Goal: Transaction & Acquisition: Download file/media

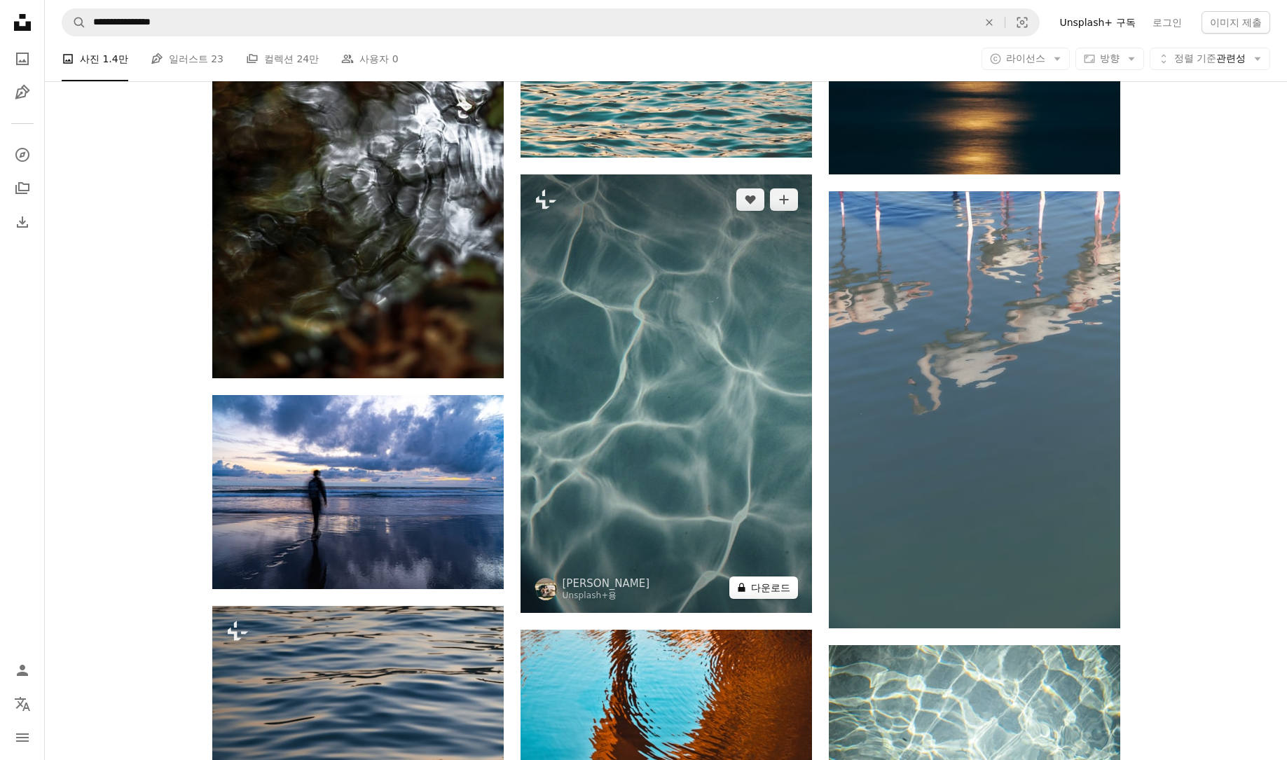
scroll to position [3455, 0]
click at [760, 589] on button "A lock 다운로드" at bounding box center [764, 588] width 69 height 22
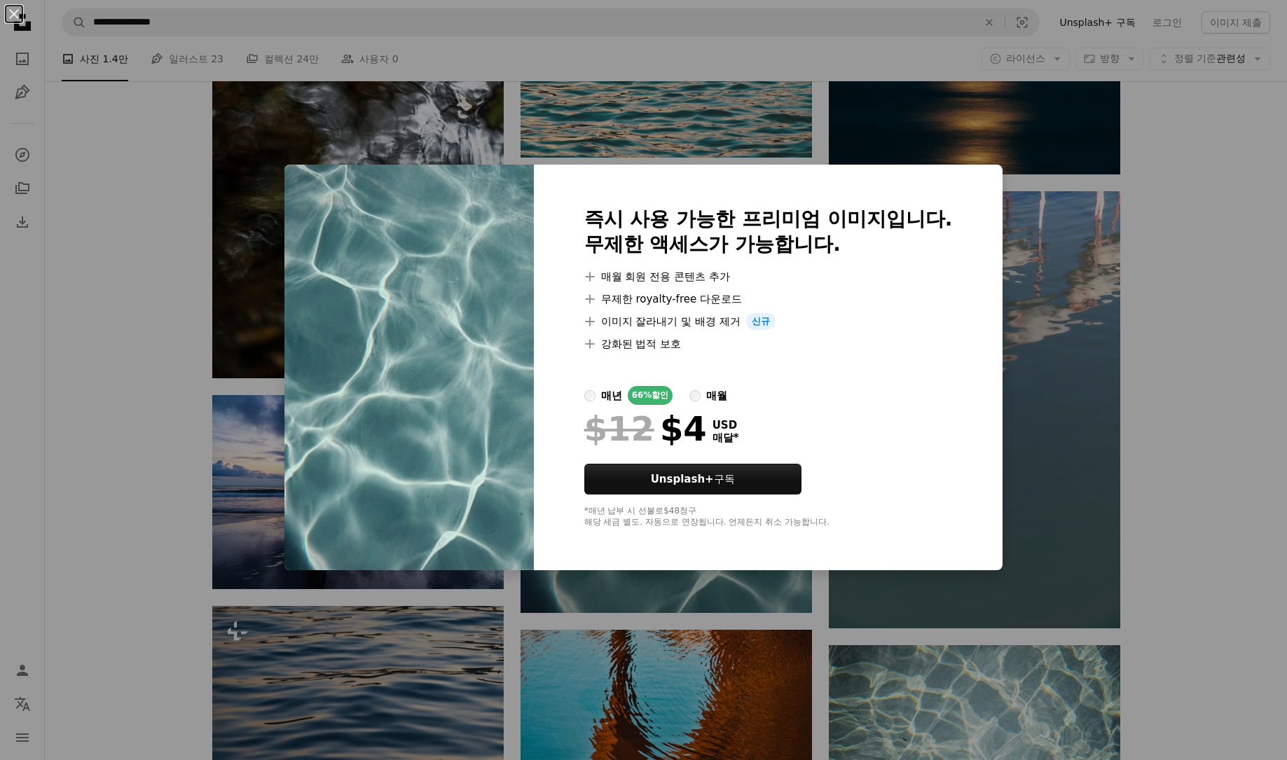
drag, startPoint x: 1102, startPoint y: 424, endPoint x: 1151, endPoint y: 430, distance: 48.8
click at [1102, 420] on div "An X shape 즉시 사용 가능한 프리미엄 이미지입니다. 무제한 액세스가 가능합니다. A plus sign 매월 회원 전용 콘텐츠 추가 A…" at bounding box center [643, 380] width 1287 height 760
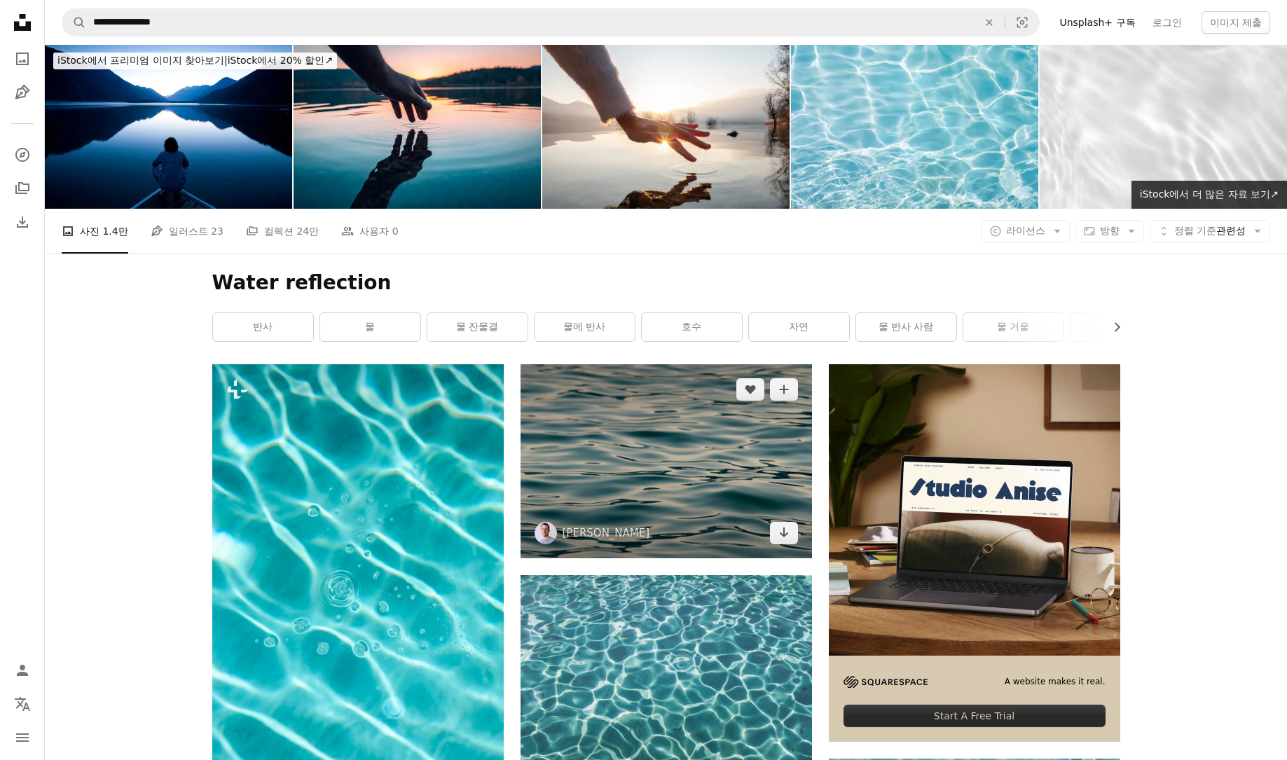
scroll to position [3, 0]
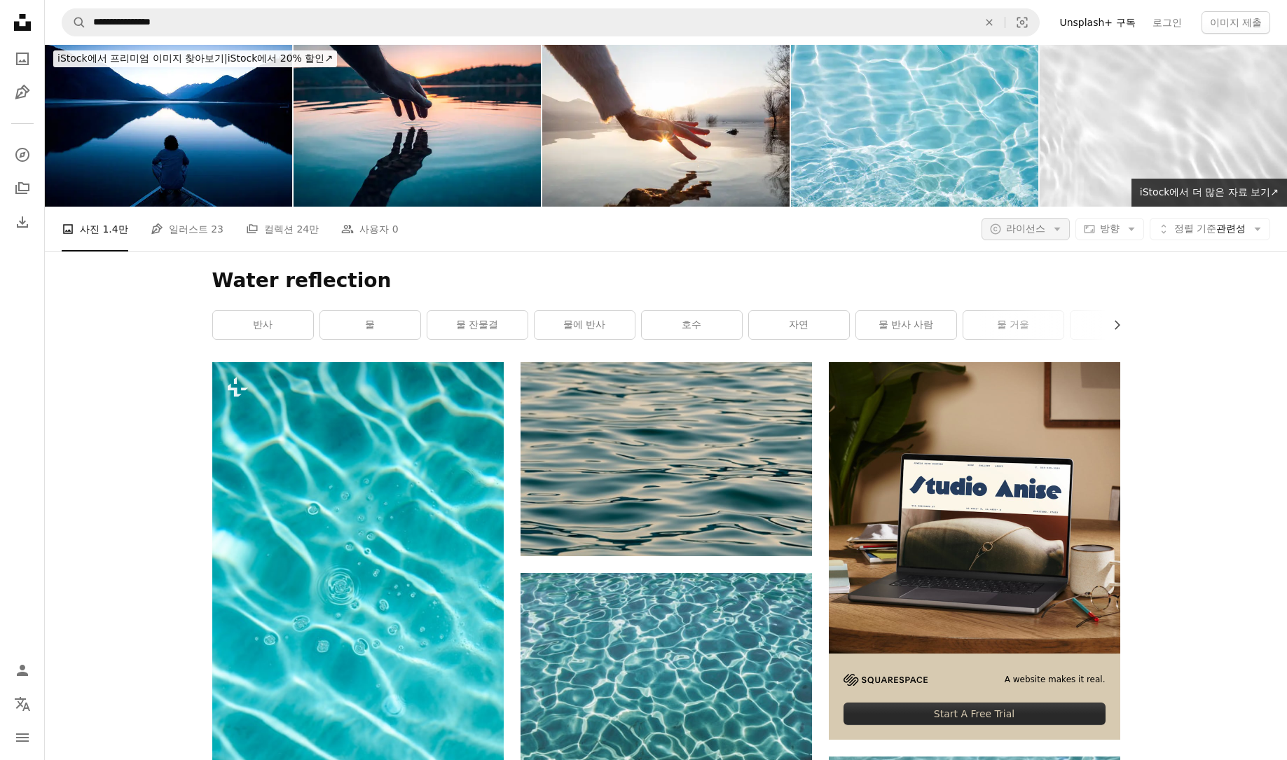
click at [1040, 230] on span "라이선스" at bounding box center [1025, 228] width 39 height 11
click at [1049, 336] on span "무료" at bounding box center [1068, 341] width 85 height 14
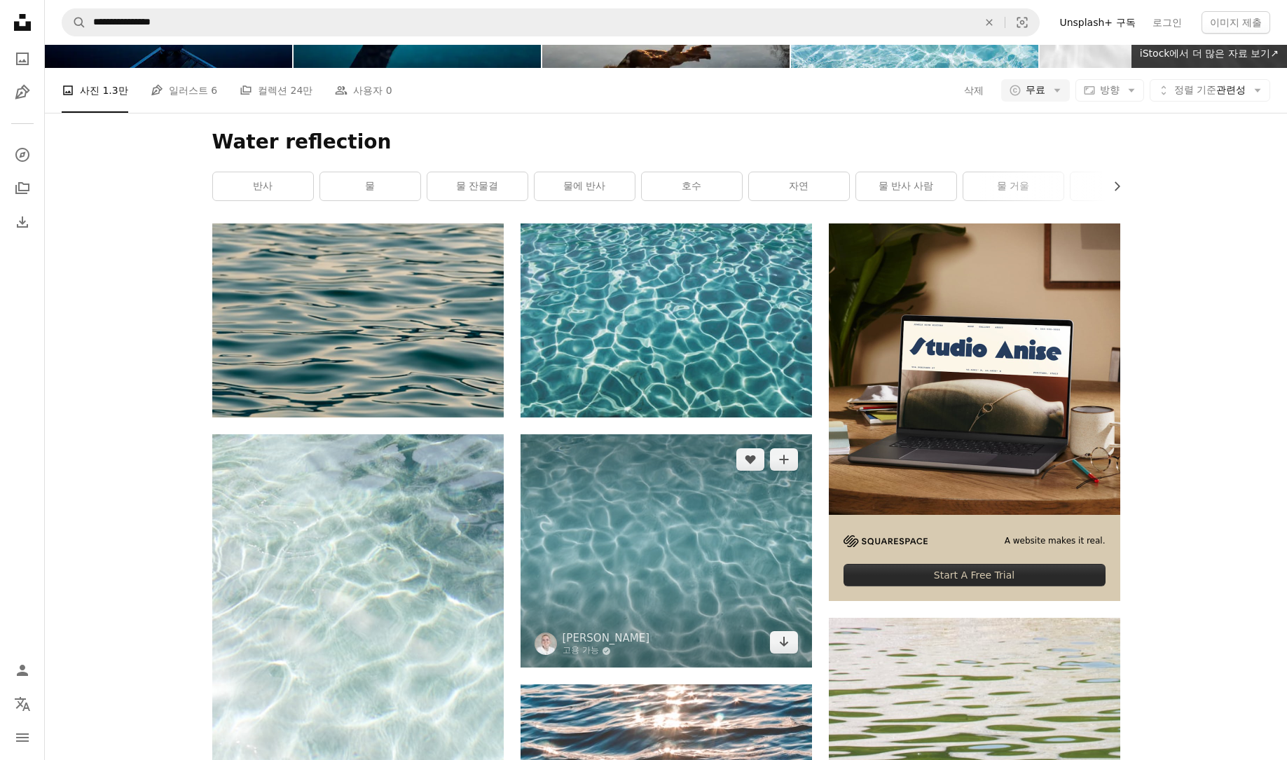
scroll to position [235, 0]
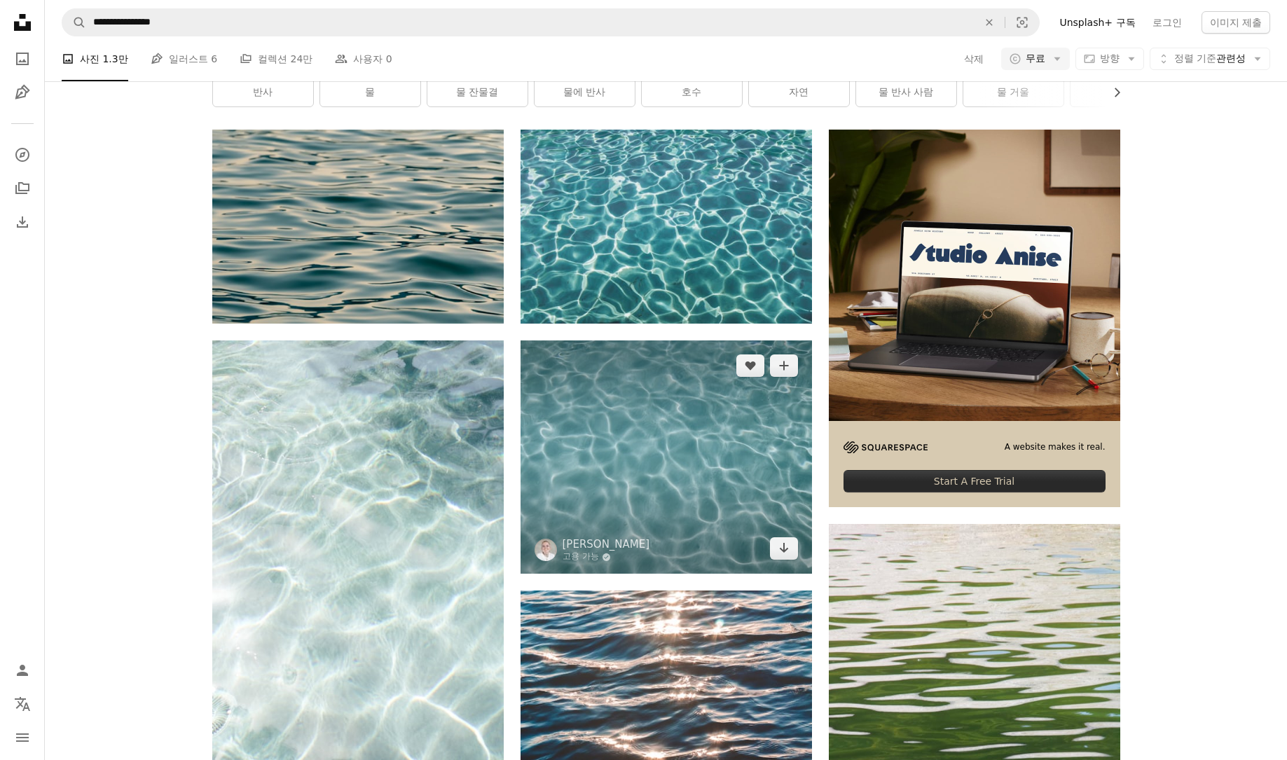
drag, startPoint x: 783, startPoint y: 554, endPoint x: 822, endPoint y: 564, distance: 40.5
click at [783, 554] on icon "Arrow pointing down" at bounding box center [784, 548] width 11 height 17
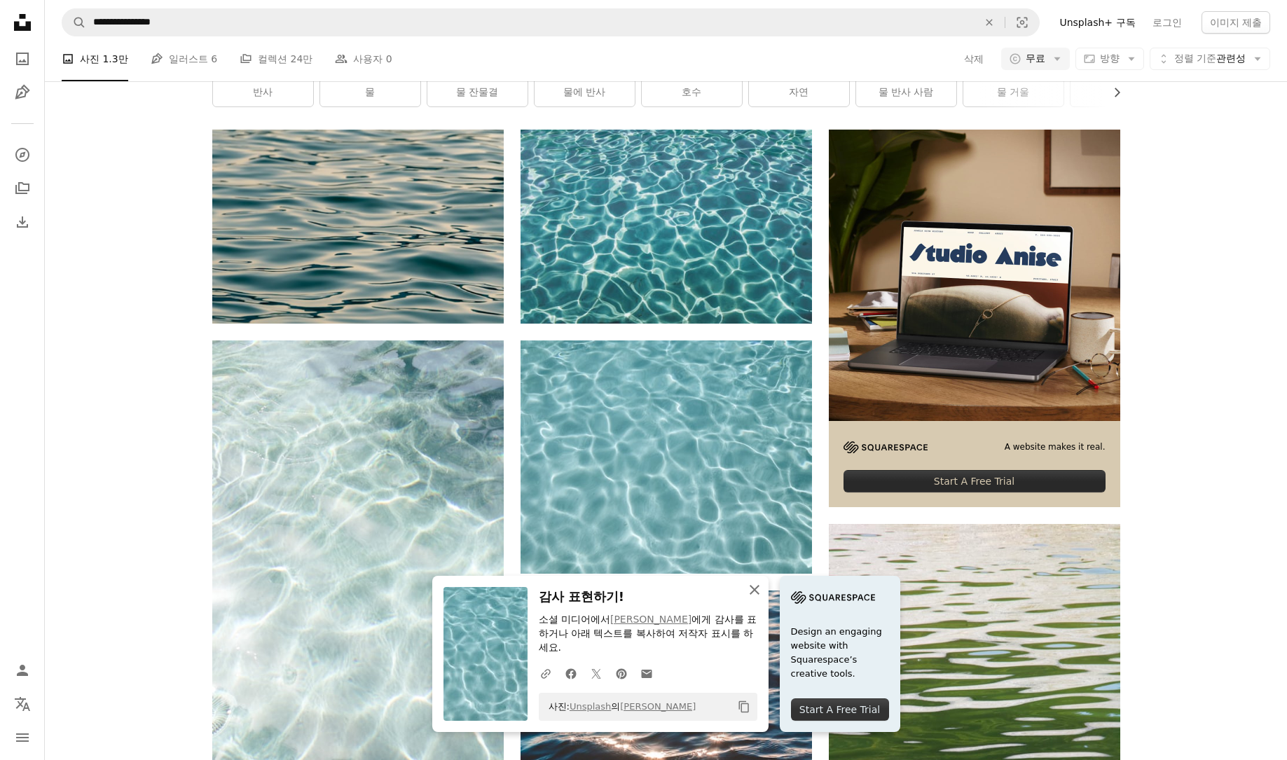
click at [755, 598] on icon "An X shape" at bounding box center [754, 590] width 17 height 17
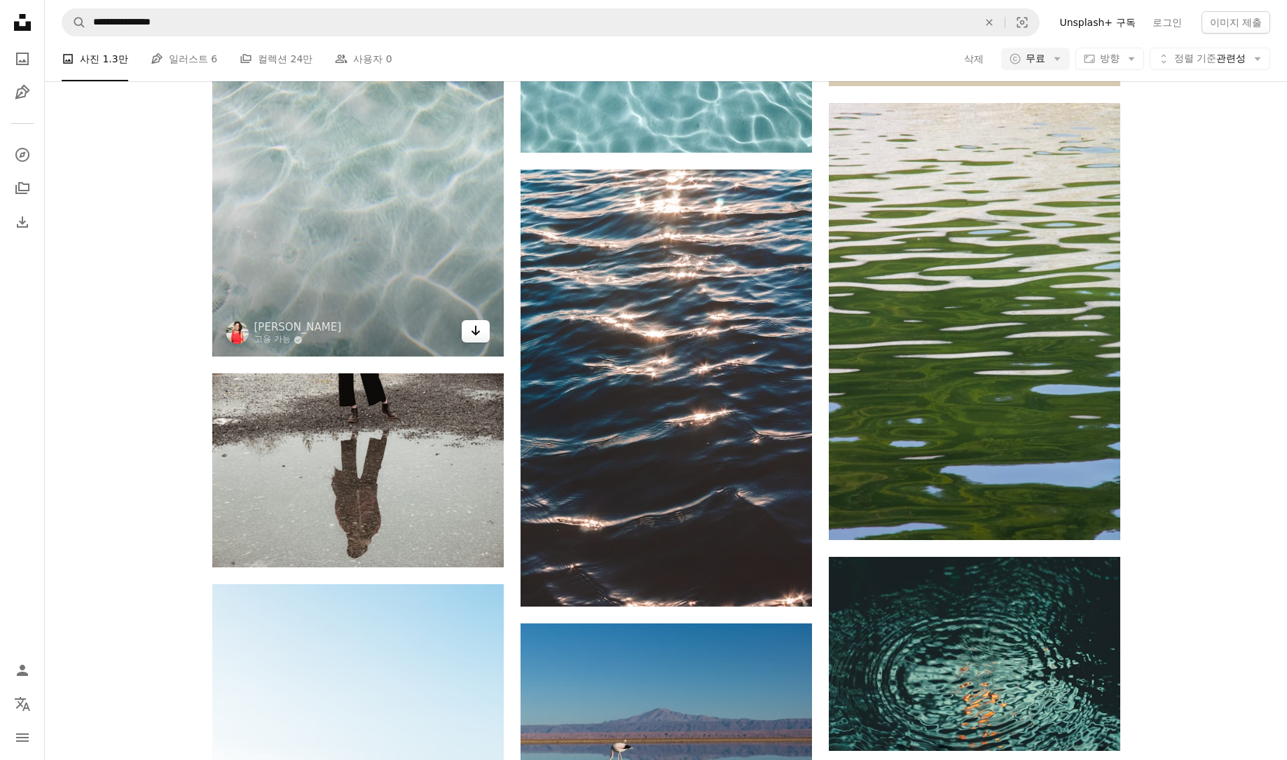
scroll to position [563, 0]
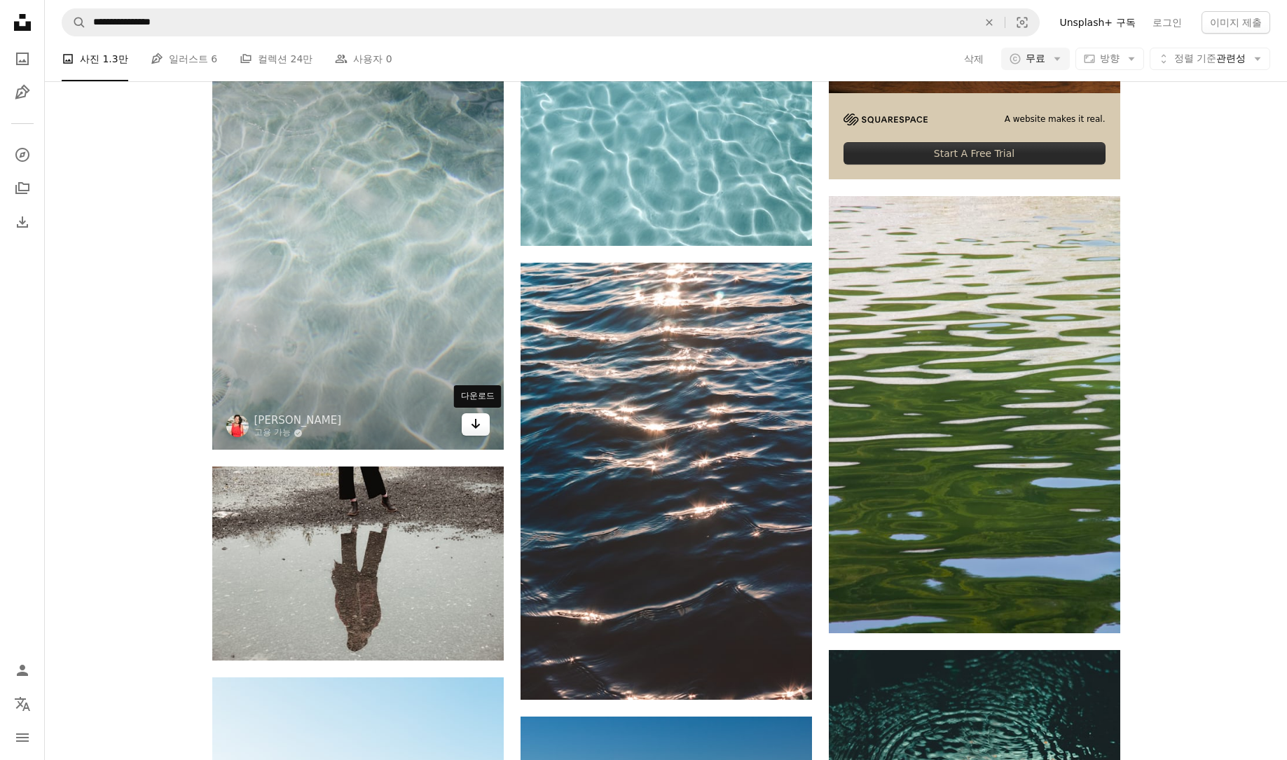
click at [482, 434] on link "Arrow pointing down" at bounding box center [476, 424] width 28 height 22
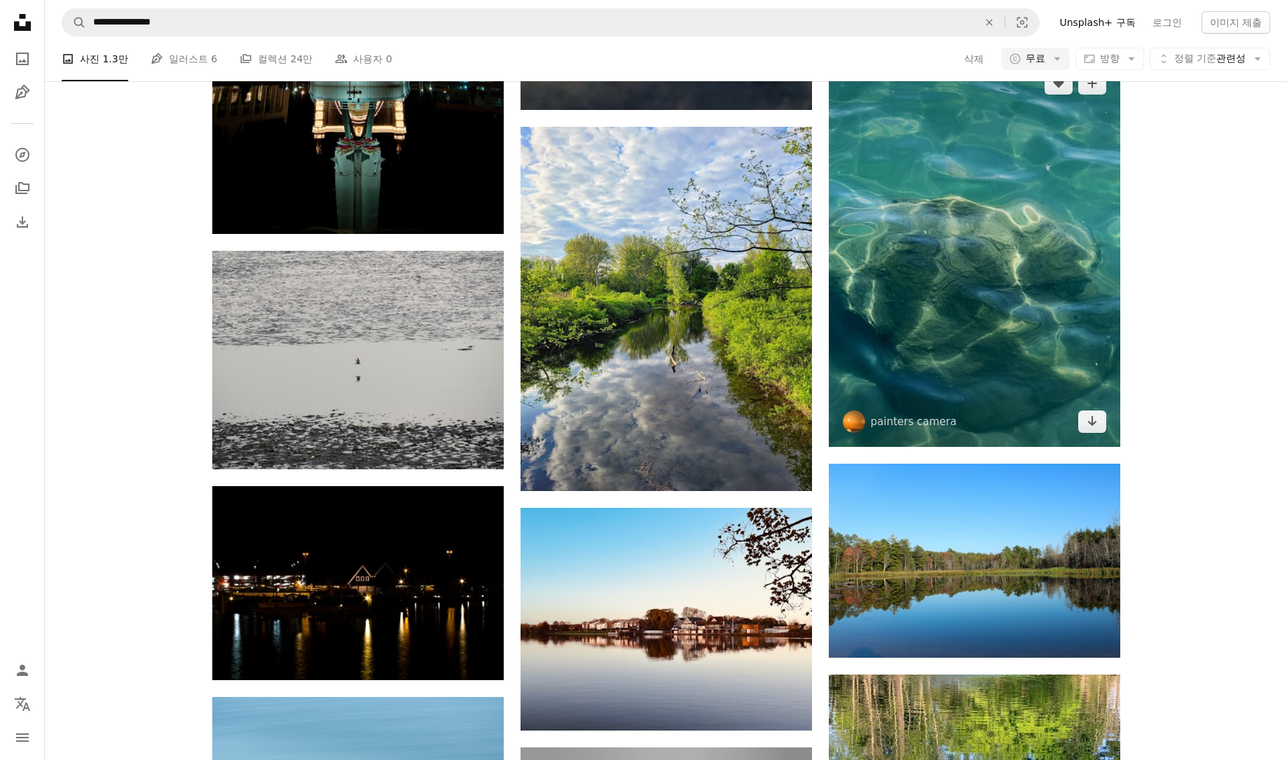
scroll to position [15546, 0]
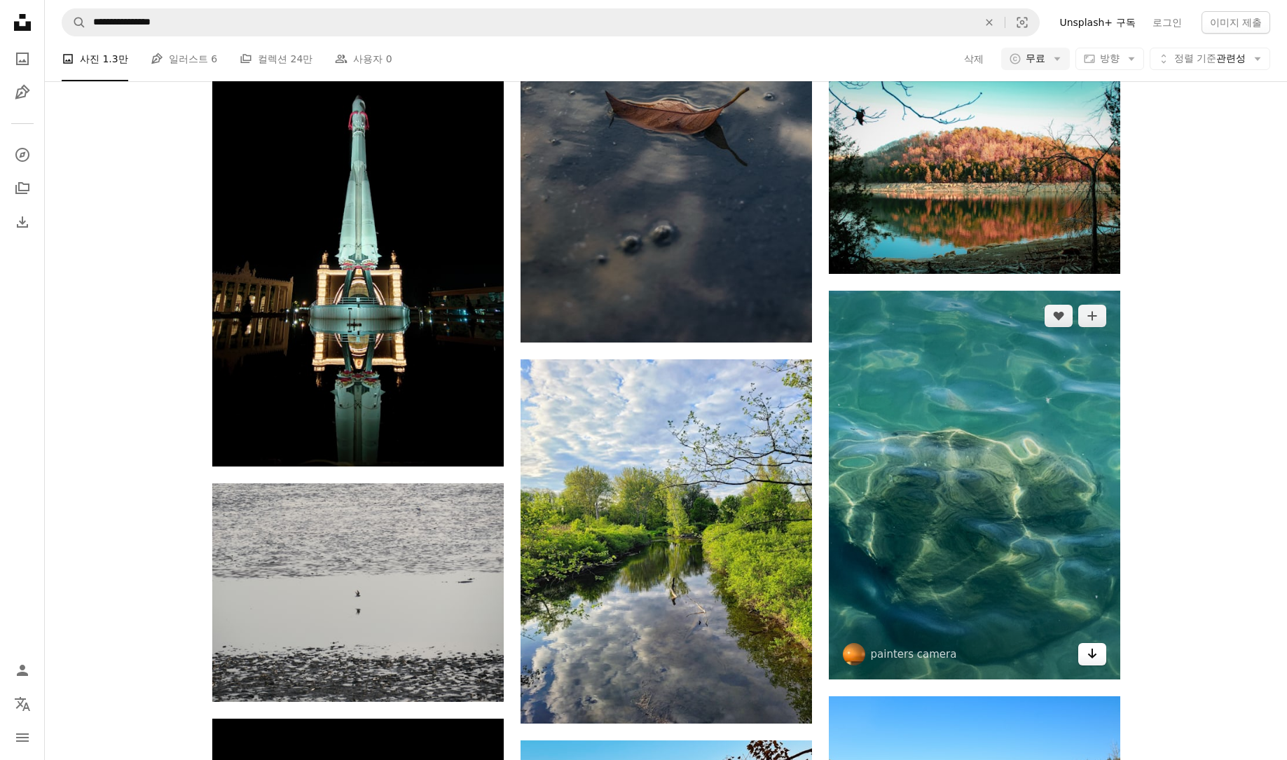
click at [1089, 659] on icon "Arrow pointing down" at bounding box center [1092, 653] width 11 height 17
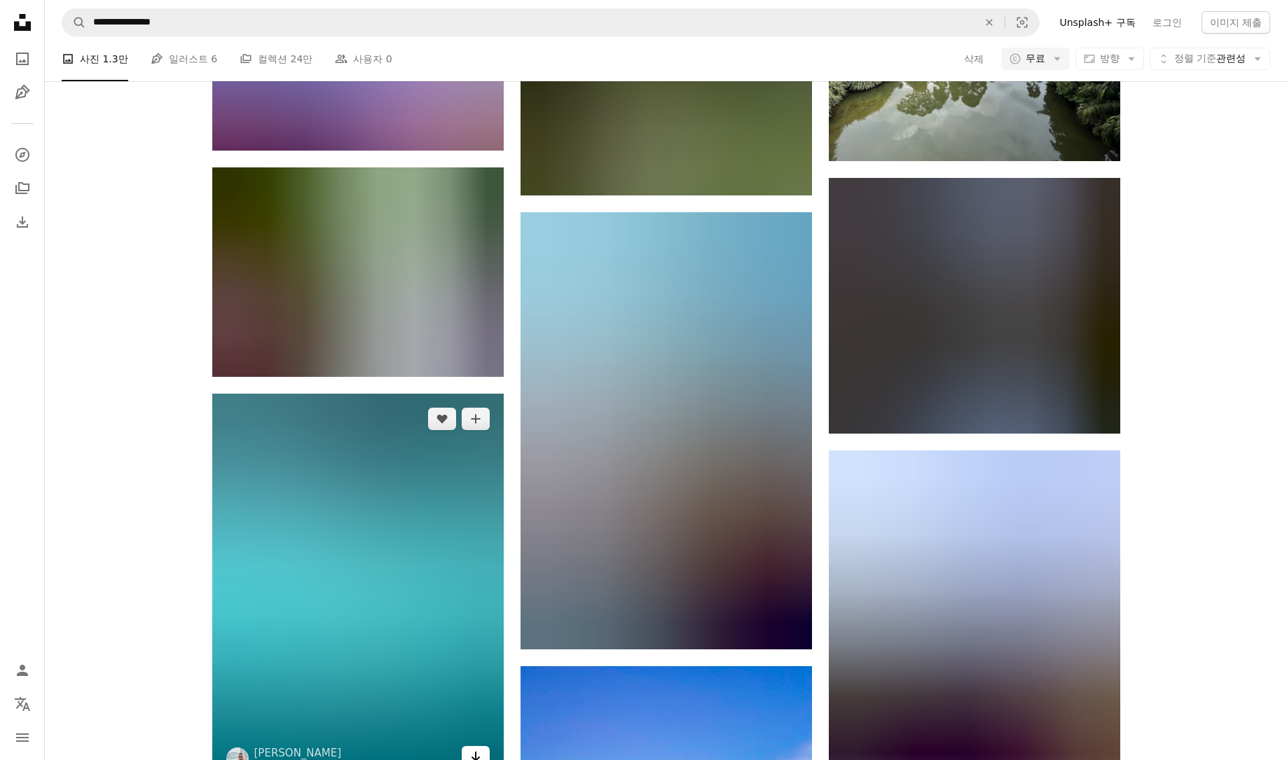
scroll to position [43352, 0]
